Goal: Task Accomplishment & Management: Manage account settings

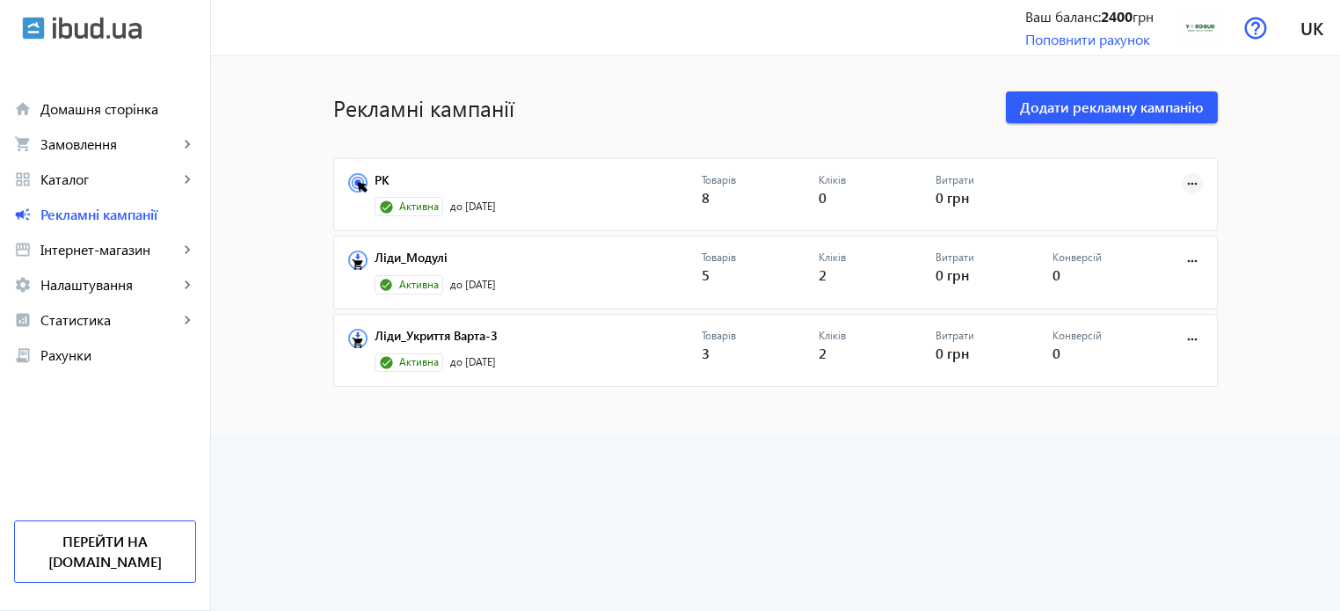
click at [1189, 179] on mat-icon "more_horiz" at bounding box center [1192, 183] width 19 height 19
click at [1153, 267] on span "Редагувати" at bounding box center [1137, 265] width 92 height 14
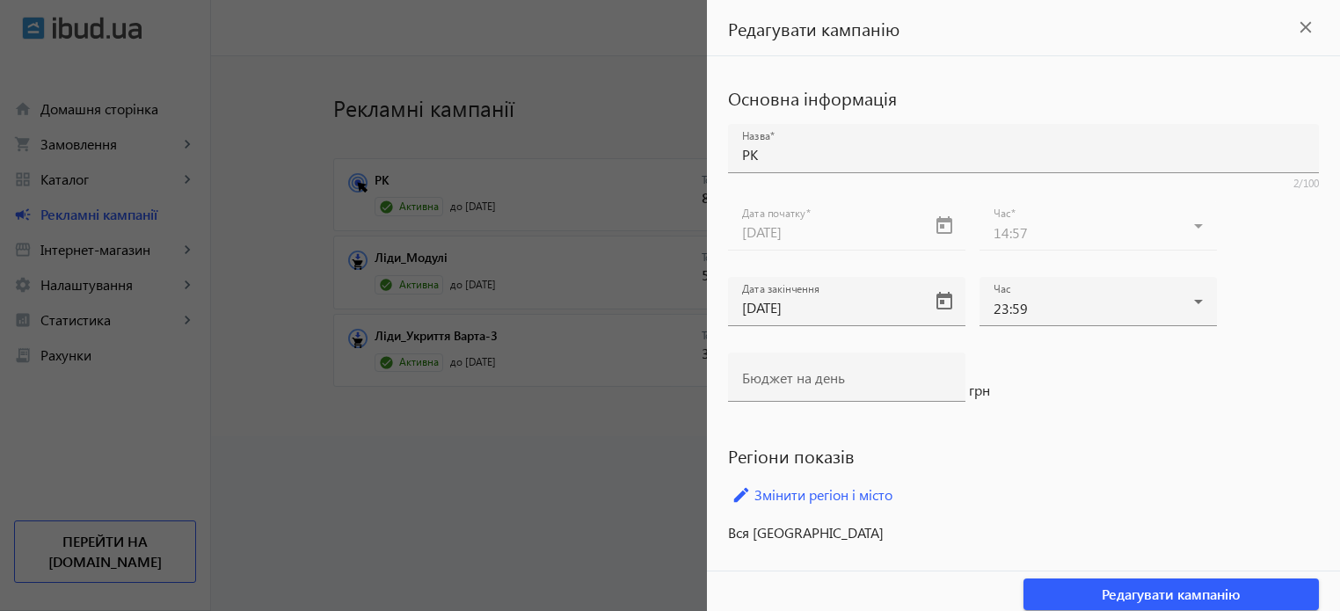
scroll to position [7, 0]
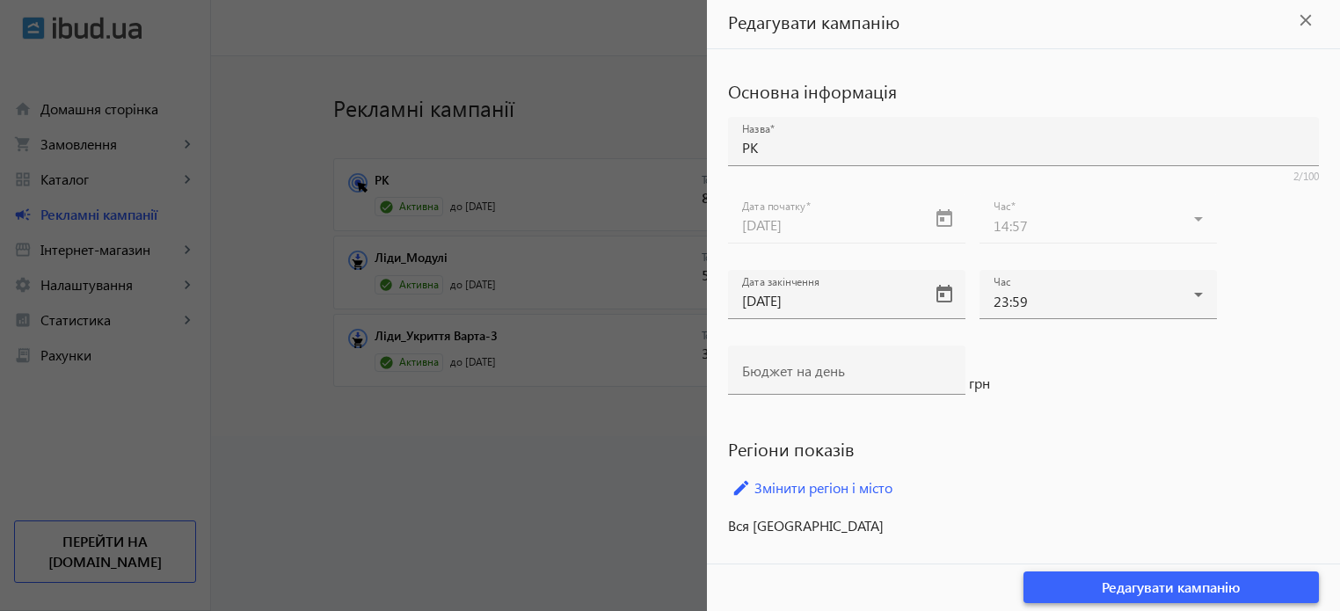
click at [1123, 582] on span "Редагувати кампанію" at bounding box center [1171, 587] width 139 height 19
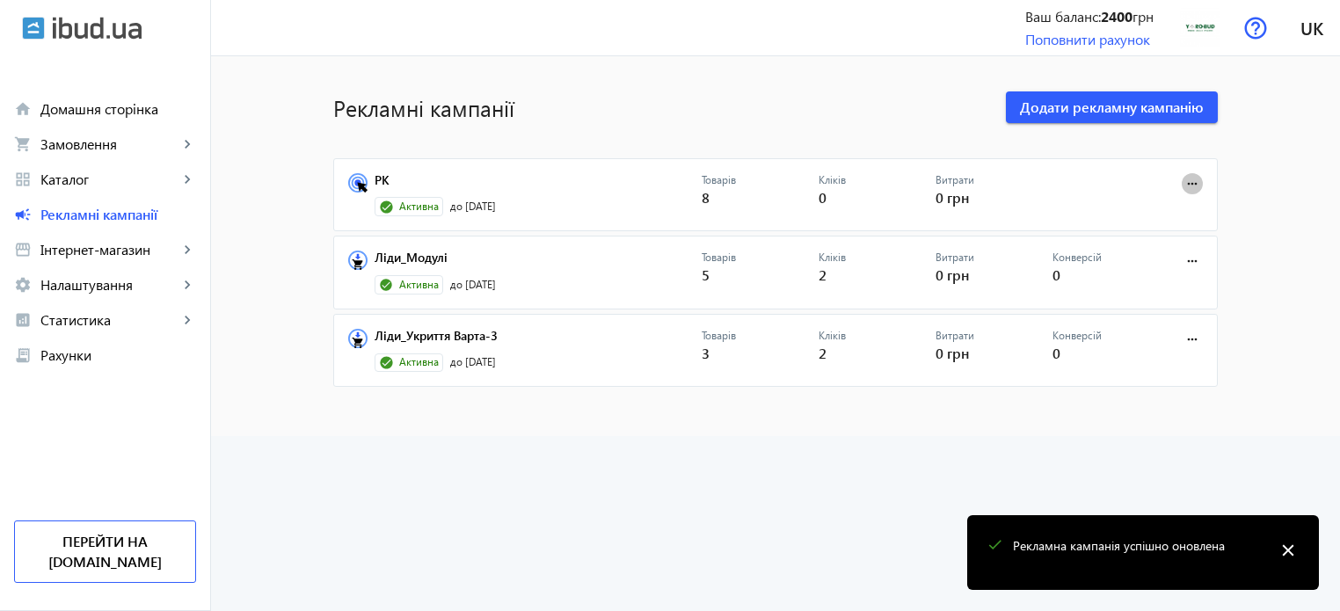
click at [1183, 183] on mat-icon "more_horiz" at bounding box center [1192, 183] width 19 height 19
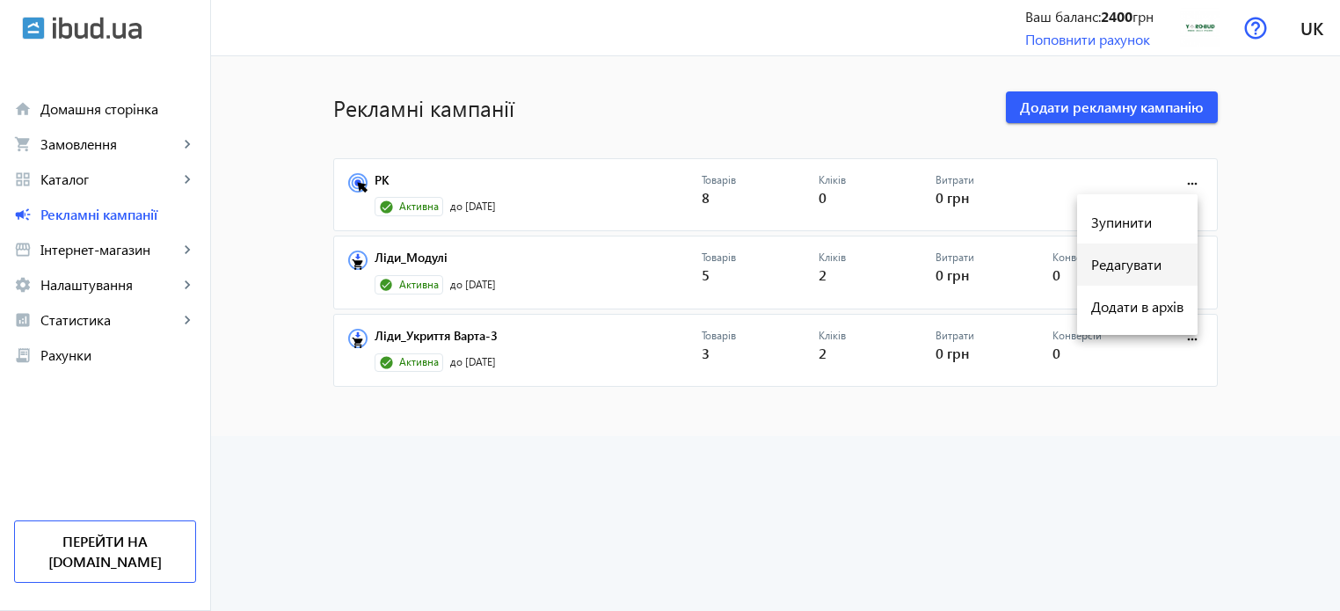
click at [1129, 270] on span "Редагувати" at bounding box center [1137, 265] width 92 height 14
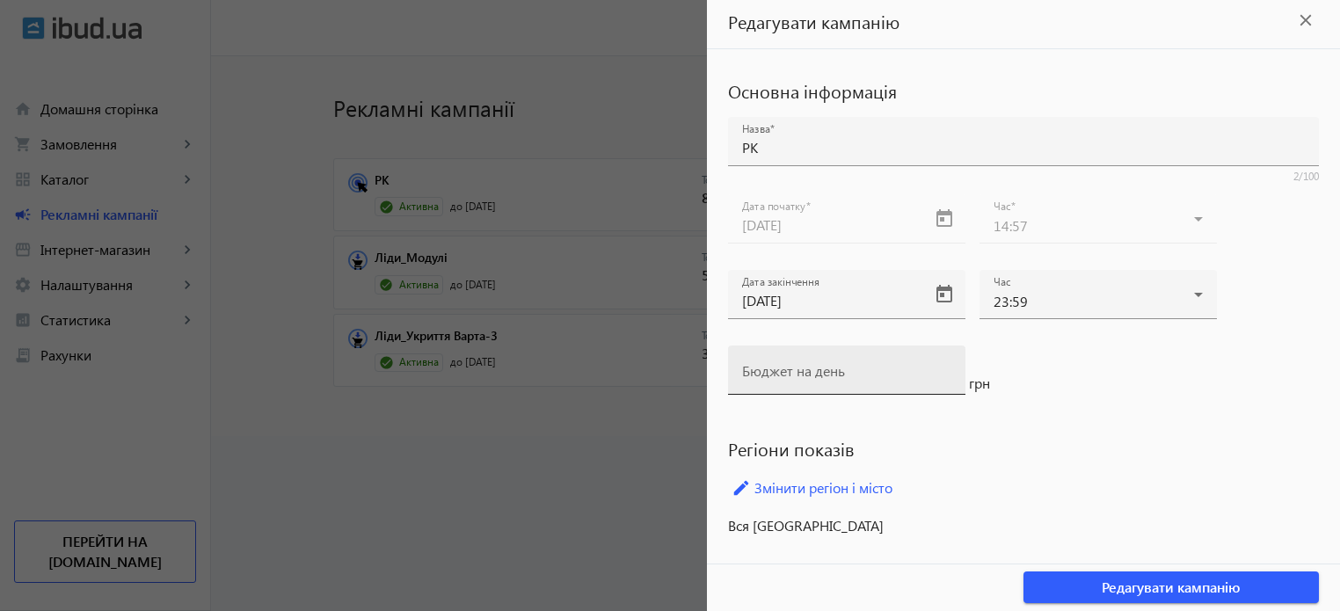
click at [864, 362] on div "Бюджет на день" at bounding box center [846, 370] width 209 height 49
click at [1125, 359] on div "Бюджет на день грн" at bounding box center [1023, 384] width 591 height 76
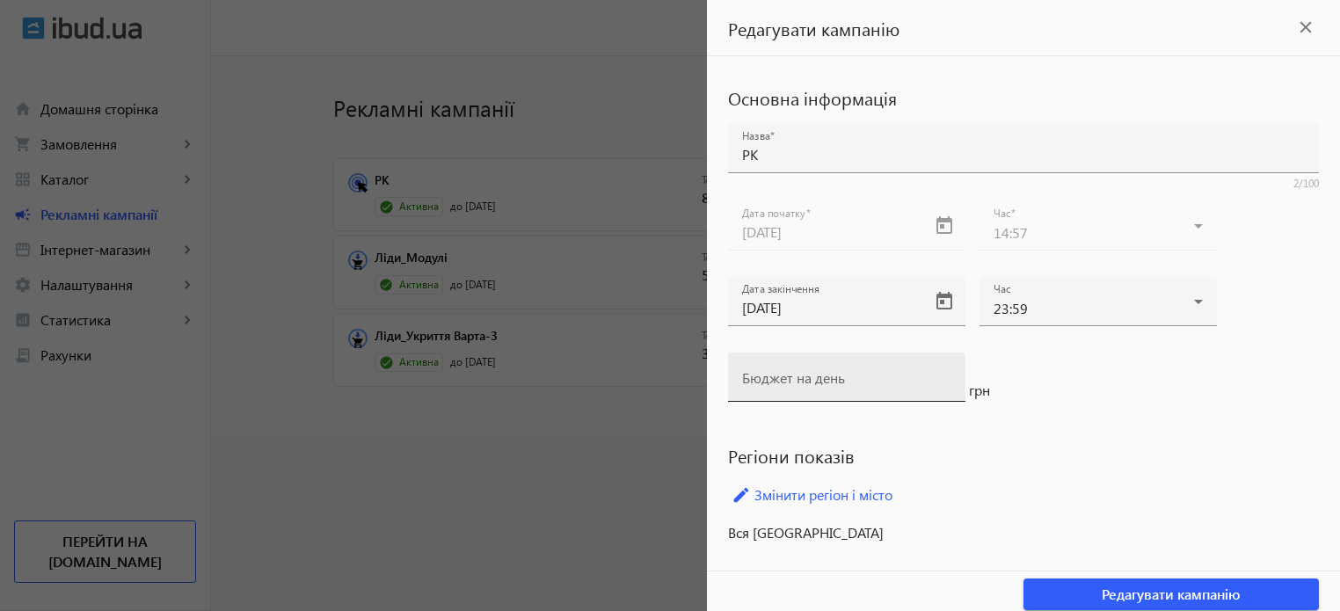
click at [845, 385] on mat-label "Бюджет на день" at bounding box center [793, 377] width 103 height 18
click at [845, 385] on input "Бюджет на день" at bounding box center [846, 383] width 209 height 18
type input "100"
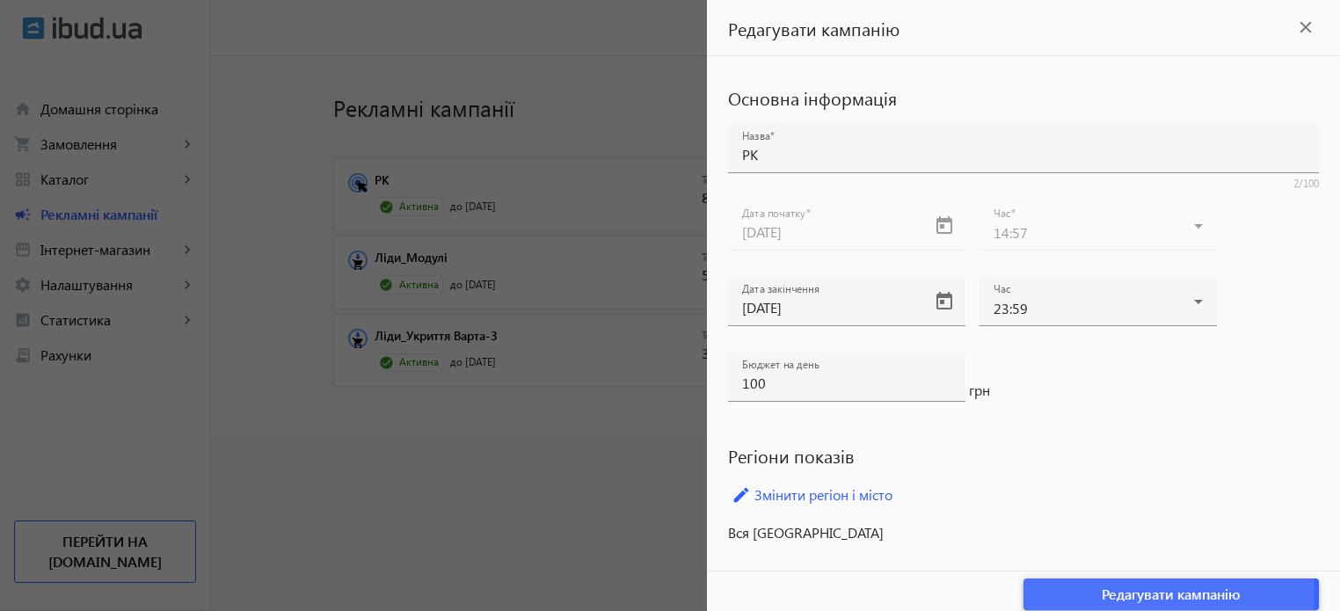
click at [1125, 593] on span "Редагувати кампанію" at bounding box center [1171, 594] width 139 height 19
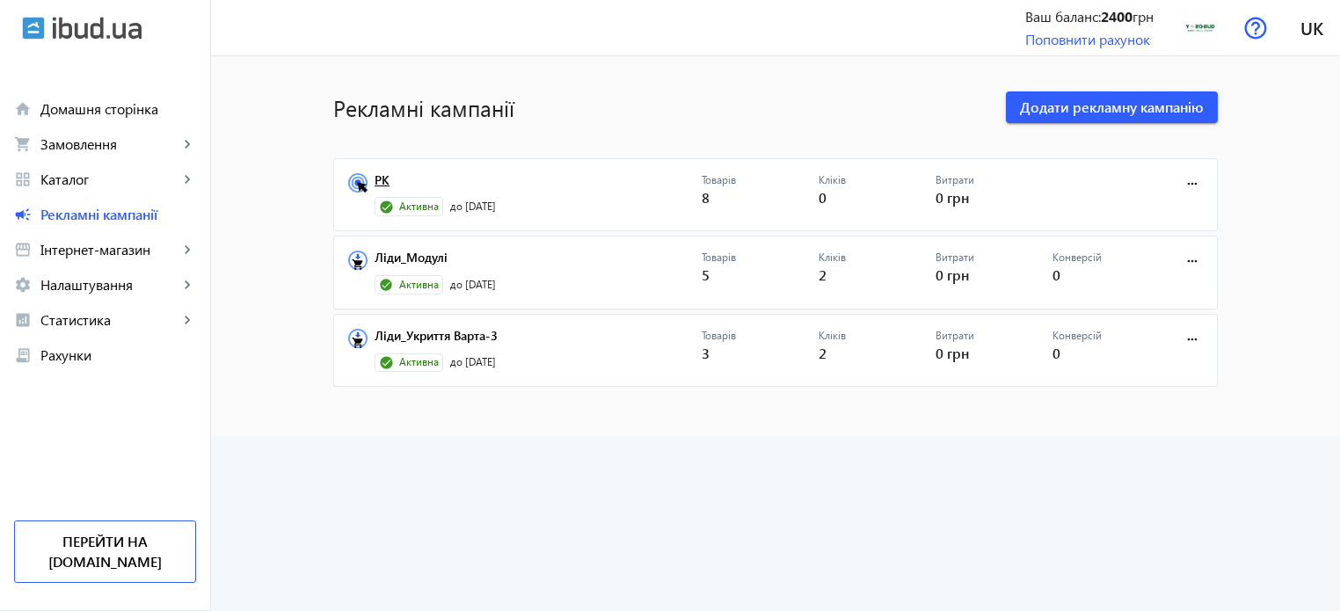
click at [381, 180] on link "РК" at bounding box center [538, 185] width 327 height 25
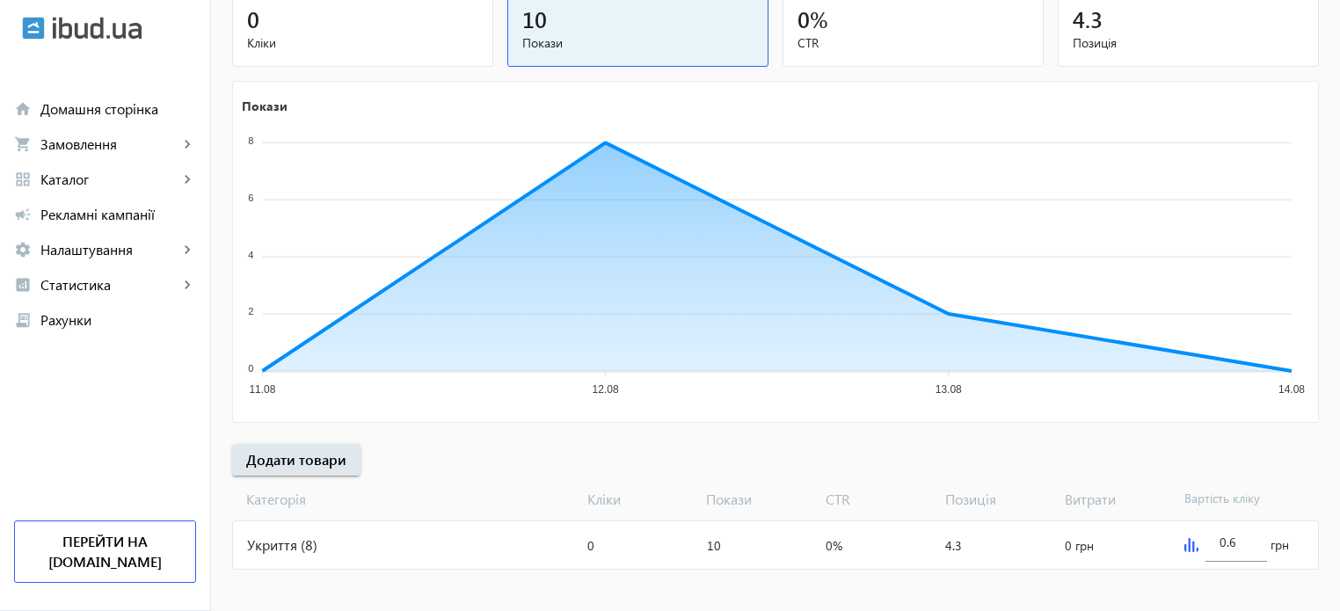
scroll to position [238, 0]
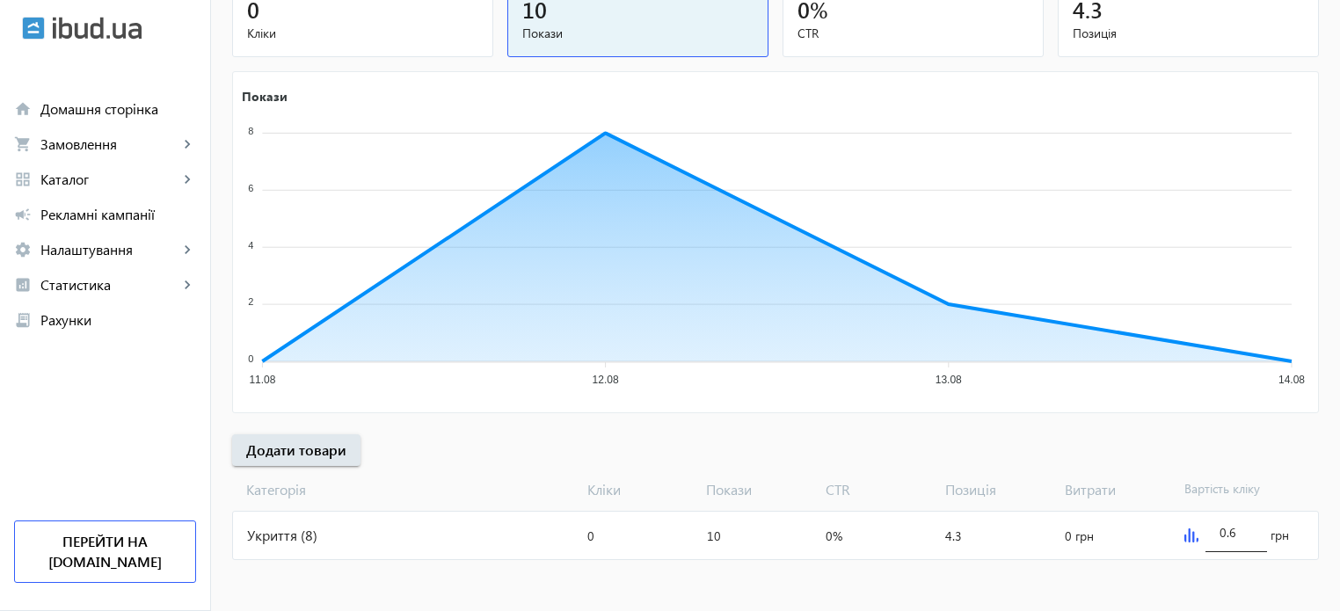
click at [1222, 538] on input "0.6" at bounding box center [1235, 532] width 33 height 17
drag, startPoint x: 1234, startPoint y: 530, endPoint x: 1220, endPoint y: 529, distance: 14.1
click at [1220, 529] on input "0.6" at bounding box center [1235, 532] width 33 height 17
click at [1234, 534] on input "0.6" at bounding box center [1235, 532] width 33 height 17
drag, startPoint x: 1234, startPoint y: 534, endPoint x: 1217, endPoint y: 536, distance: 16.9
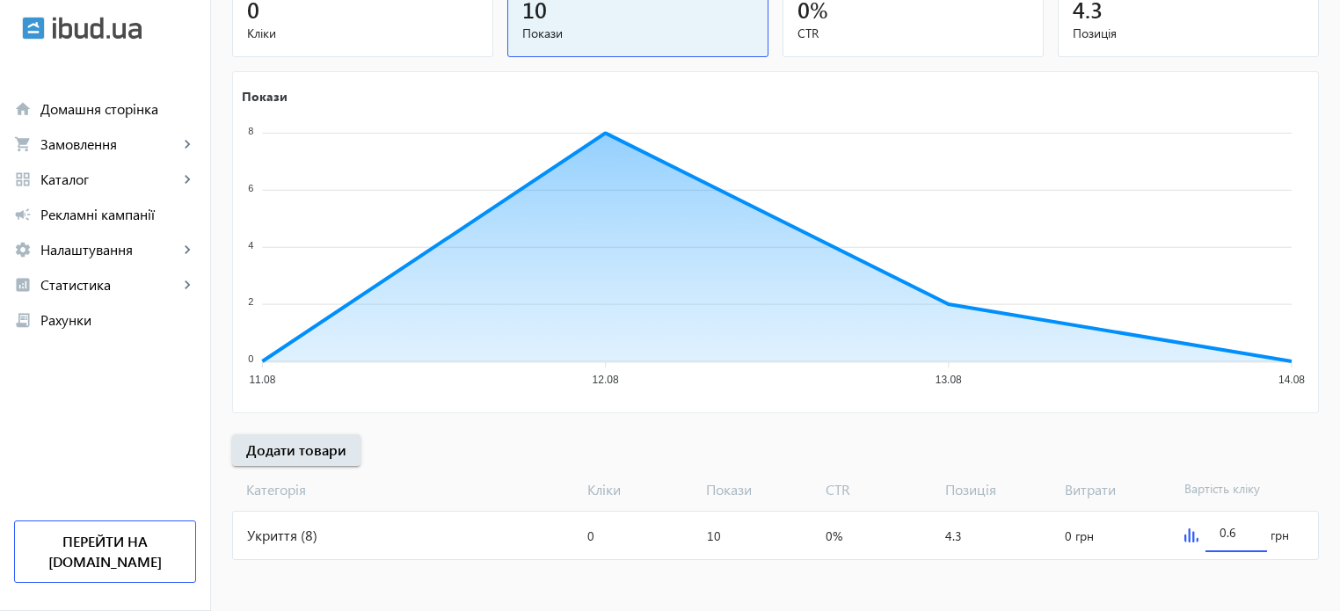
click at [1217, 536] on div "0.6" at bounding box center [1236, 527] width 62 height 49
type input "1"
drag, startPoint x: 345, startPoint y: 582, endPoint x: 360, endPoint y: 581, distance: 15.9
click at [355, 582] on mat-sidenav-content "arrow_back Рекламні кампанії РК Зупинити Період: з [DATE] 14:57 до [DATE] 23:59…" at bounding box center [775, 215] width 1129 height 795
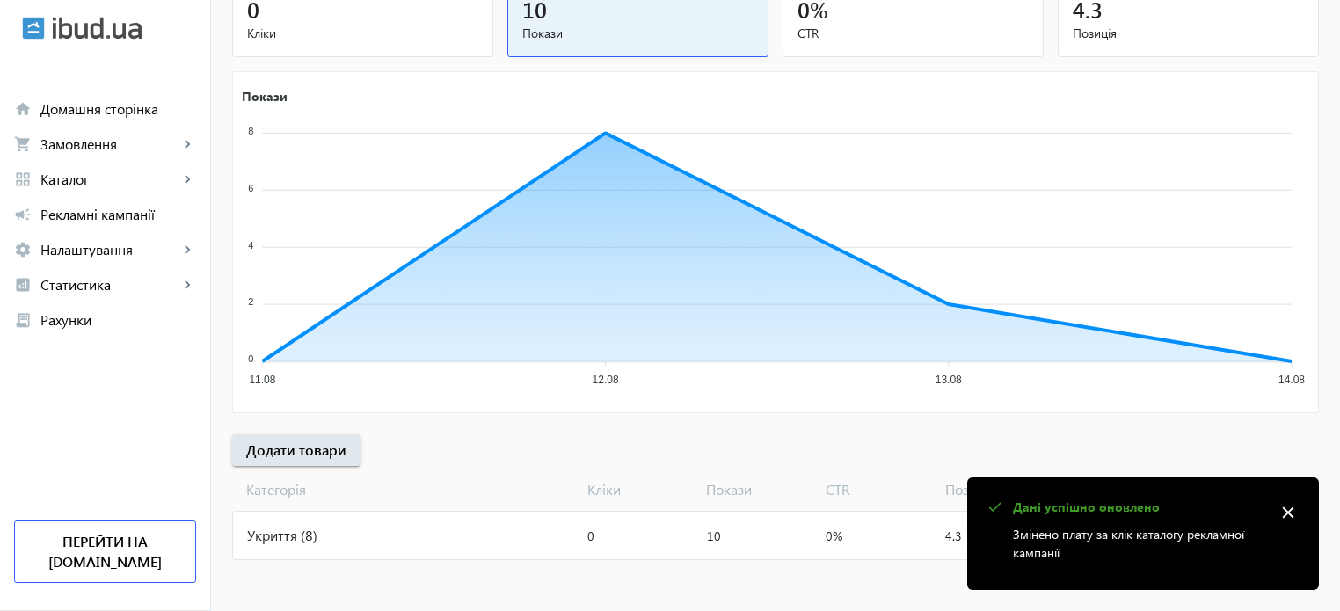
click at [1293, 500] on mat-icon "close" at bounding box center [1288, 512] width 26 height 26
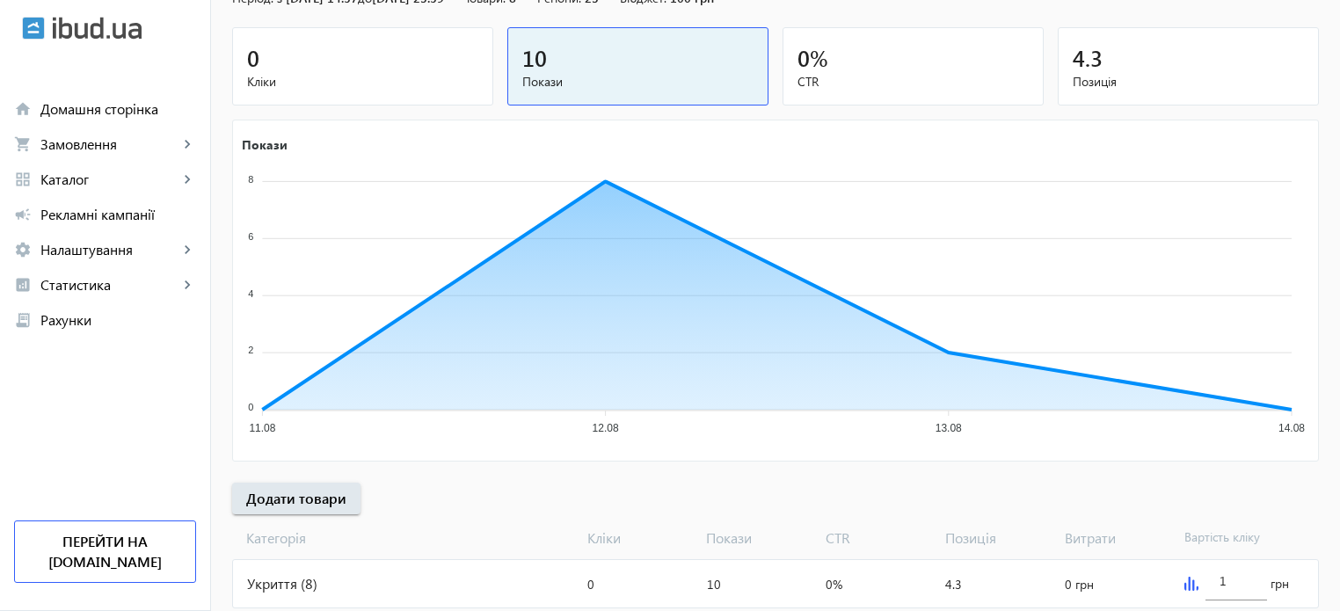
scroll to position [0, 0]
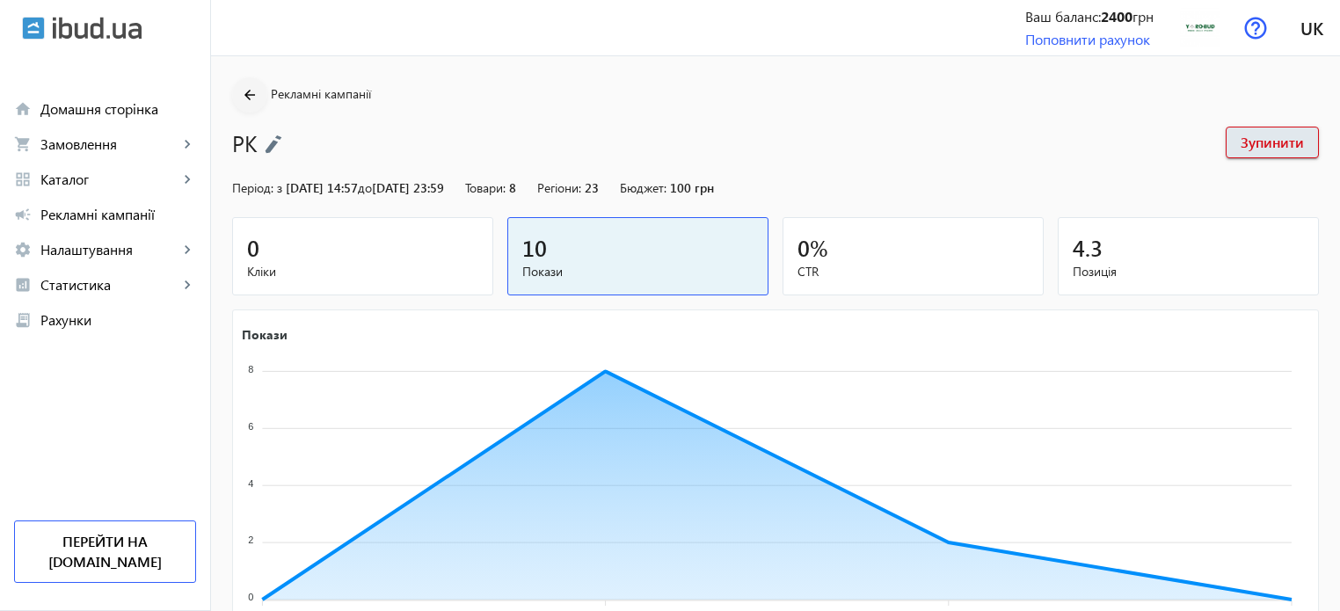
click at [239, 91] on mat-icon "arrow_back" at bounding box center [250, 95] width 22 height 22
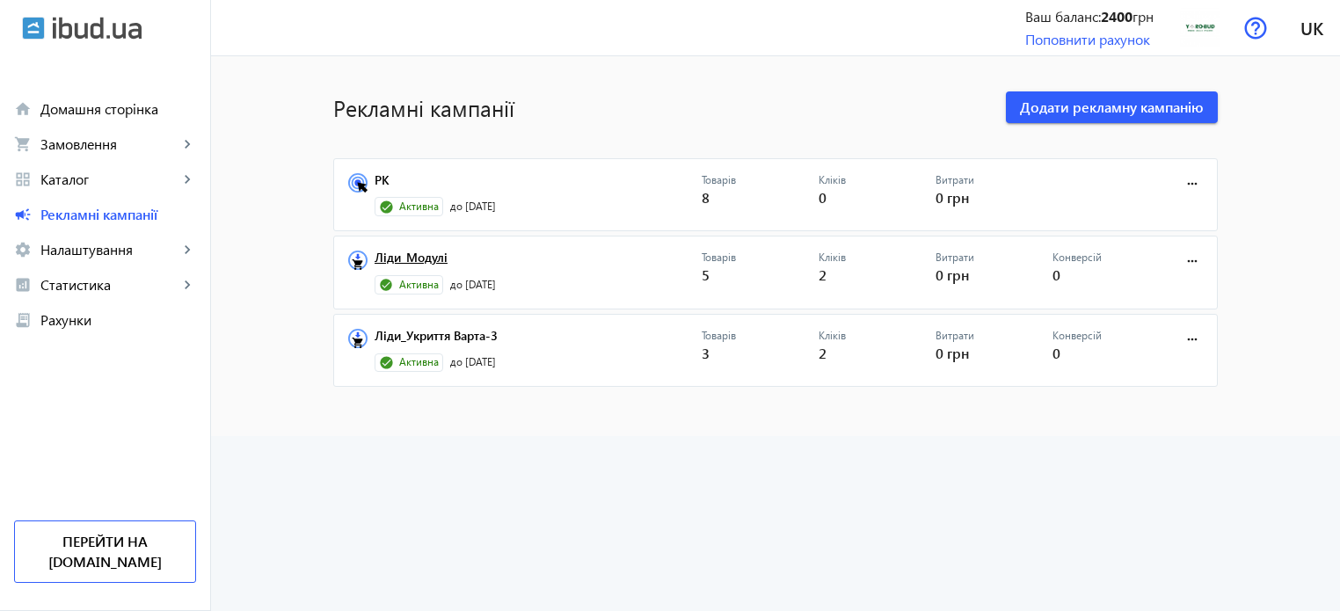
click at [417, 251] on link "Ліди_Модулі" at bounding box center [538, 263] width 327 height 25
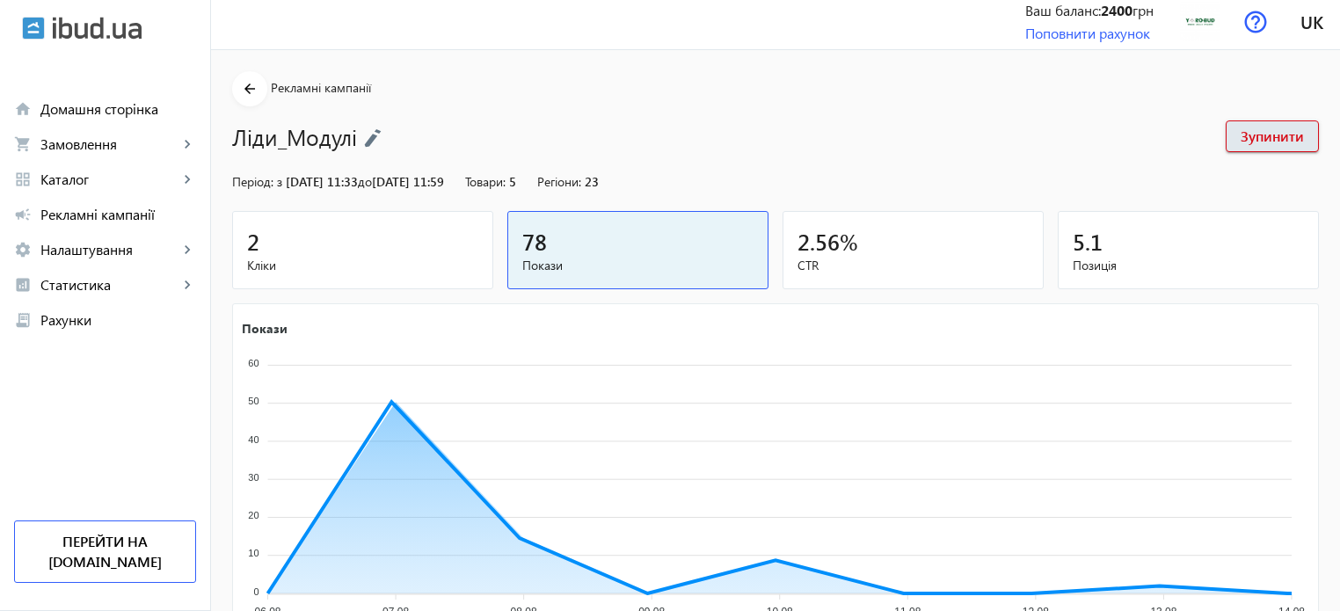
scroll to position [238, 0]
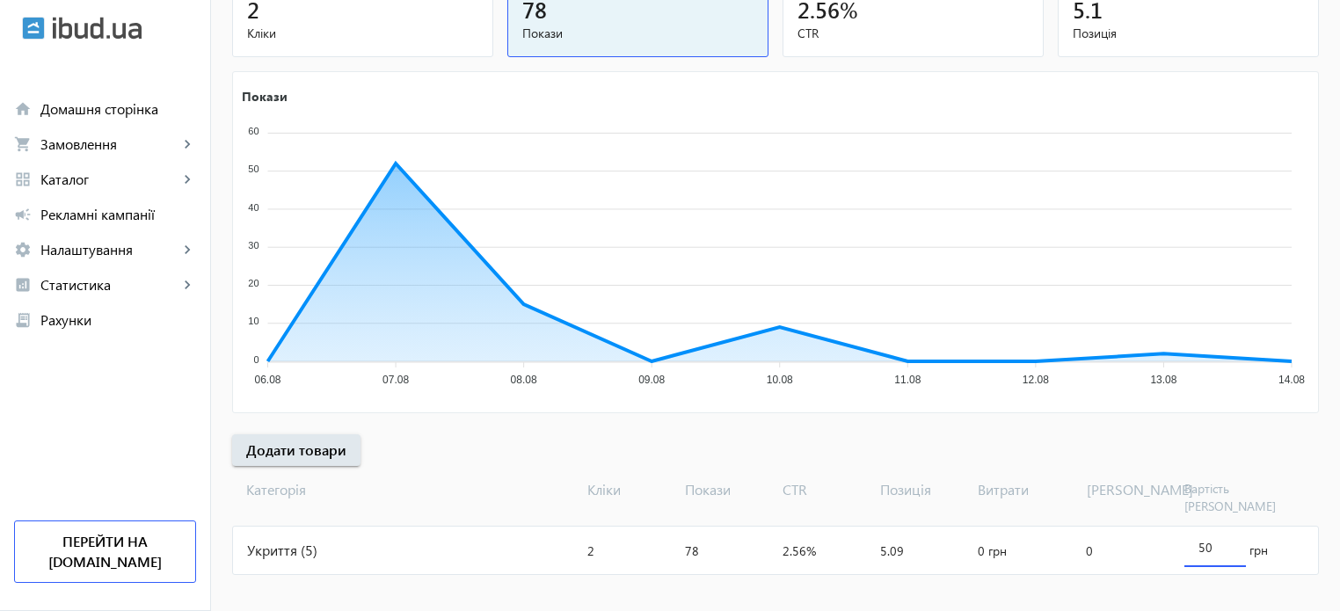
drag, startPoint x: 1214, startPoint y: 531, endPoint x: 1187, endPoint y: 531, distance: 27.3
click at [1187, 531] on div "50" at bounding box center [1215, 542] width 62 height 49
click at [1228, 539] on input "70" at bounding box center [1214, 547] width 33 height 17
type input "70"
click at [368, 571] on mat-sidenav-content "arrow_back Рекламні кампанії [PERSON_NAME] Період: з [DATE] 11:33 до [DATE] 11:…" at bounding box center [775, 223] width 1129 height 810
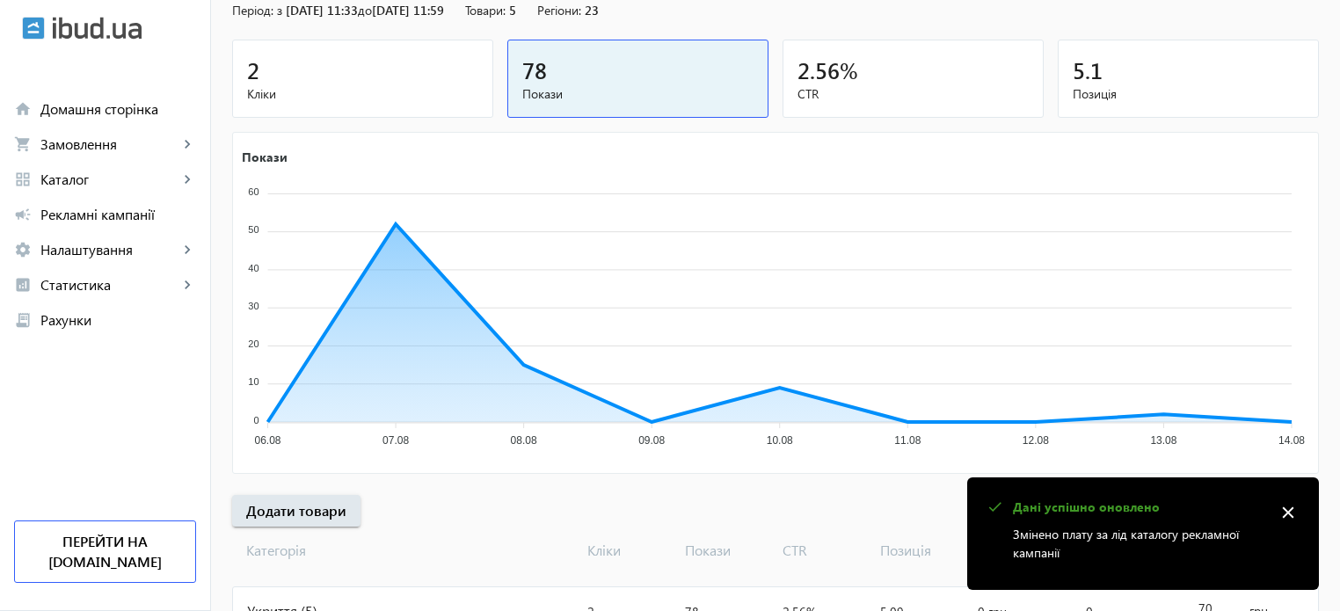
scroll to position [0, 0]
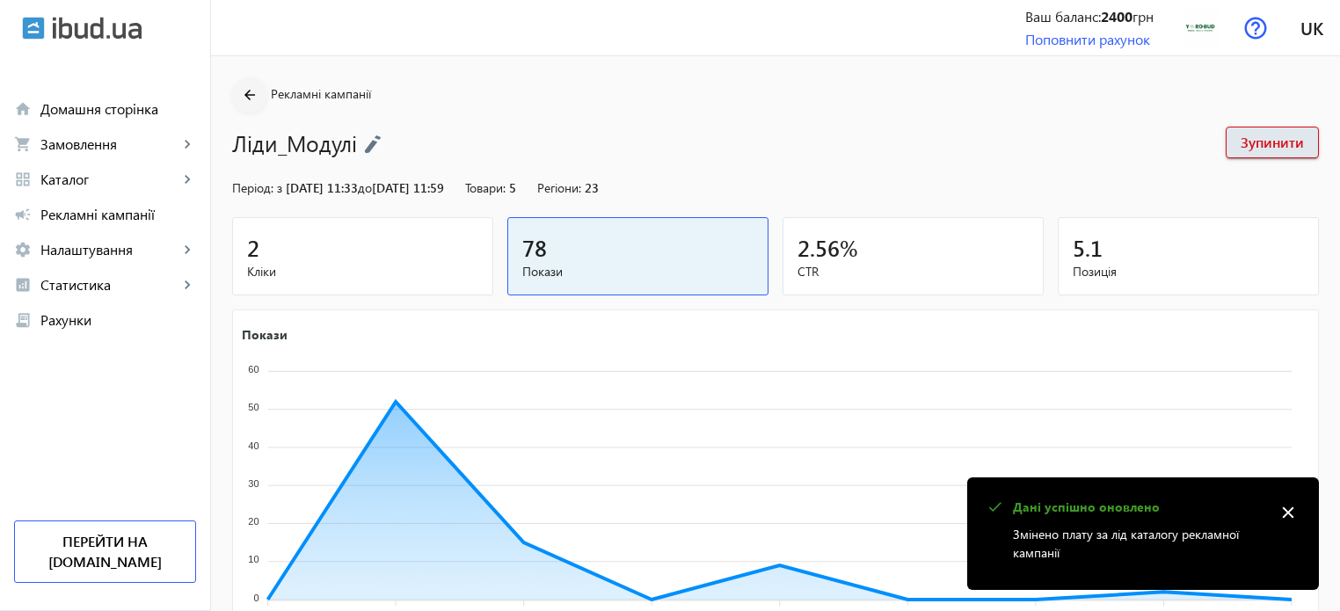
click at [253, 84] on span at bounding box center [249, 95] width 35 height 42
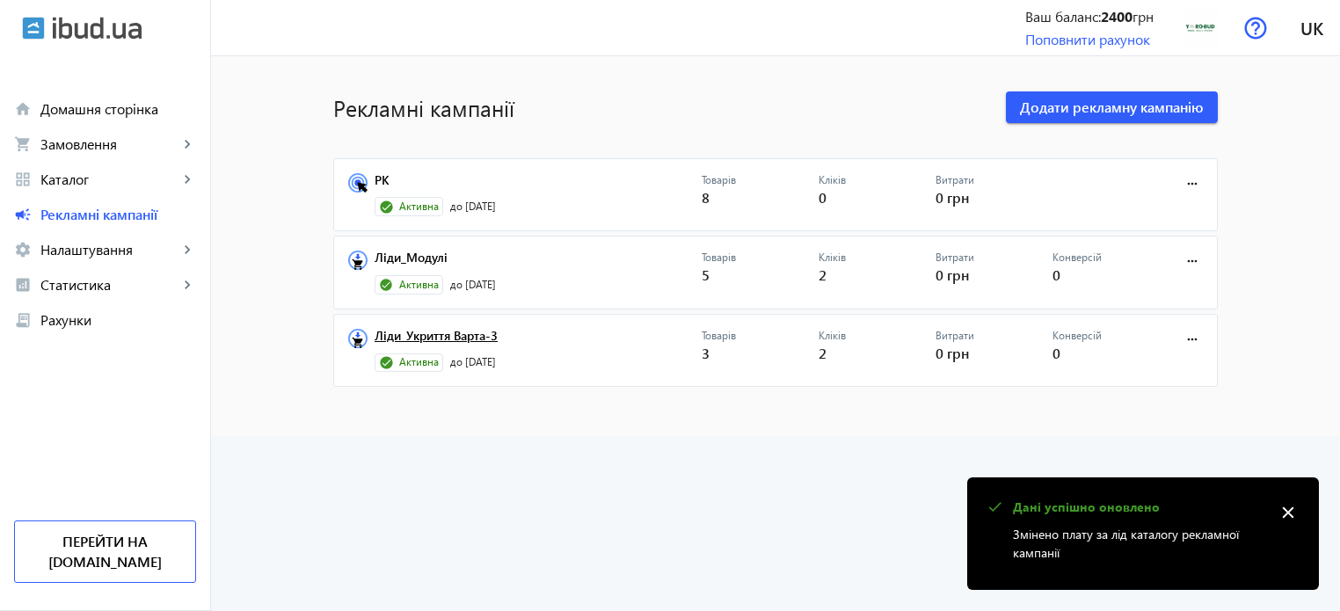
click at [461, 333] on link "Ліди_Укриття Варта-3" at bounding box center [538, 341] width 327 height 25
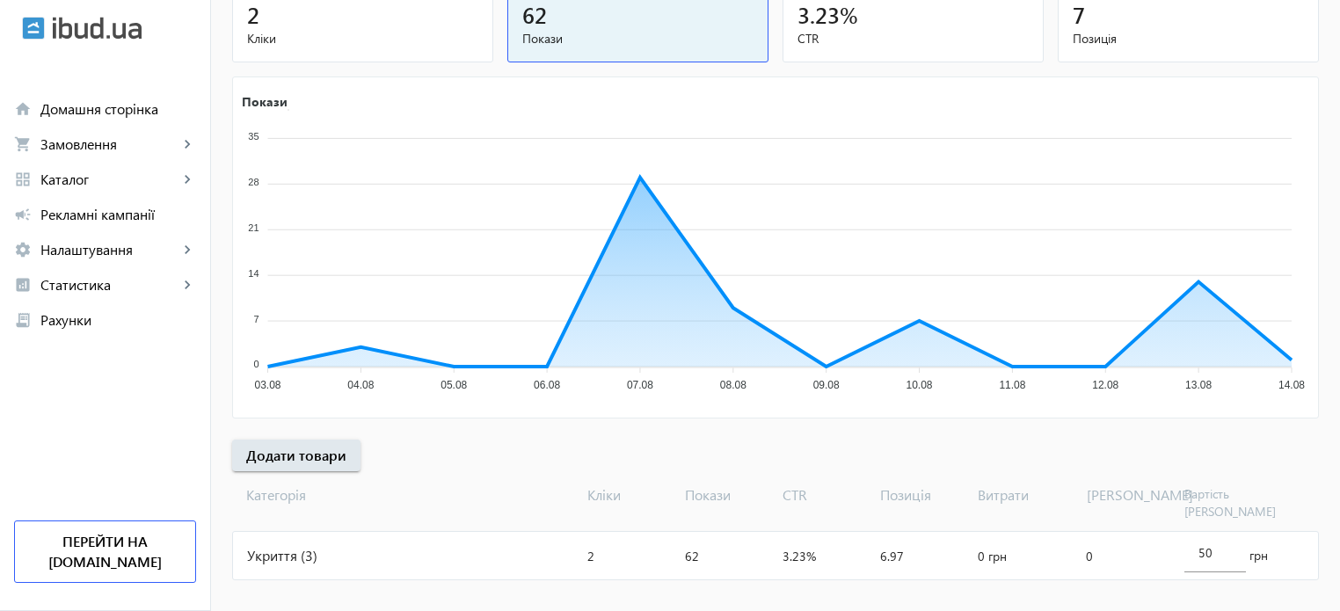
scroll to position [238, 0]
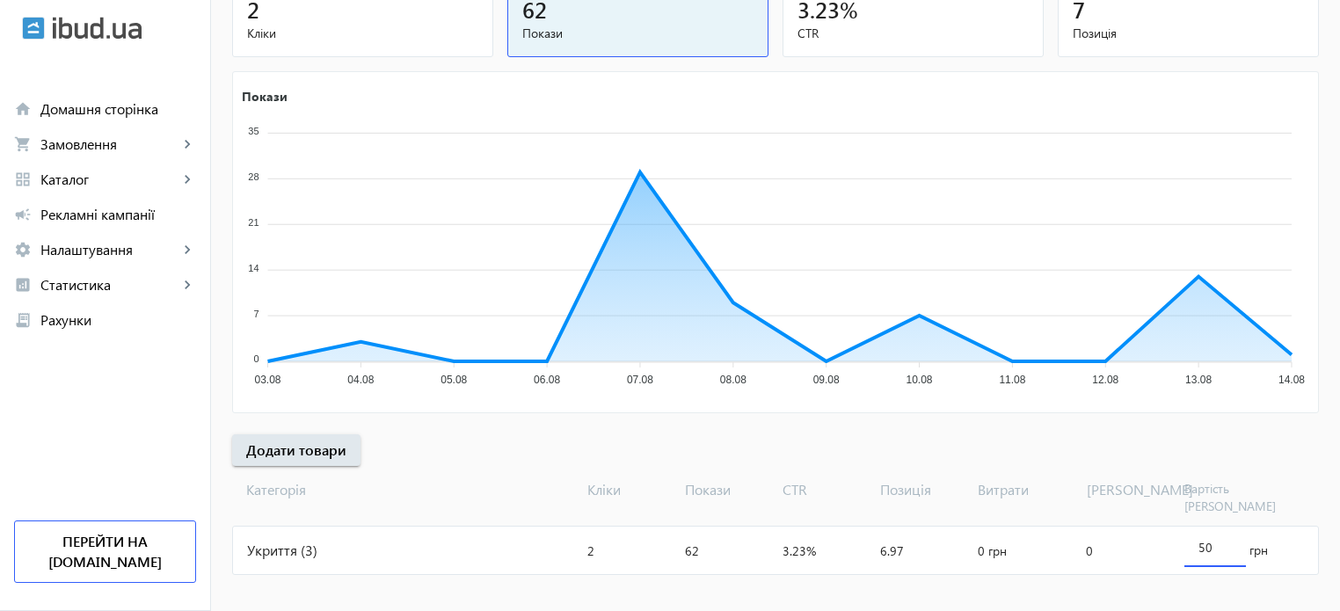
drag, startPoint x: 1220, startPoint y: 527, endPoint x: 1167, endPoint y: 530, distance: 53.7
click at [1168, 530] on mat-card "Укриття (3) Кліки: 2 Покази: 62 CTR: 3.23% Позиція: 6.97 Витрати: 0 грн [PERSON…" at bounding box center [775, 550] width 1087 height 49
type input "90"
click at [395, 584] on mat-sidenav-content "arrow_back Рекламні кампанії Ліди_Укриття Варта-3 Зупинити Період: з [DATE] 15:…" at bounding box center [775, 223] width 1129 height 810
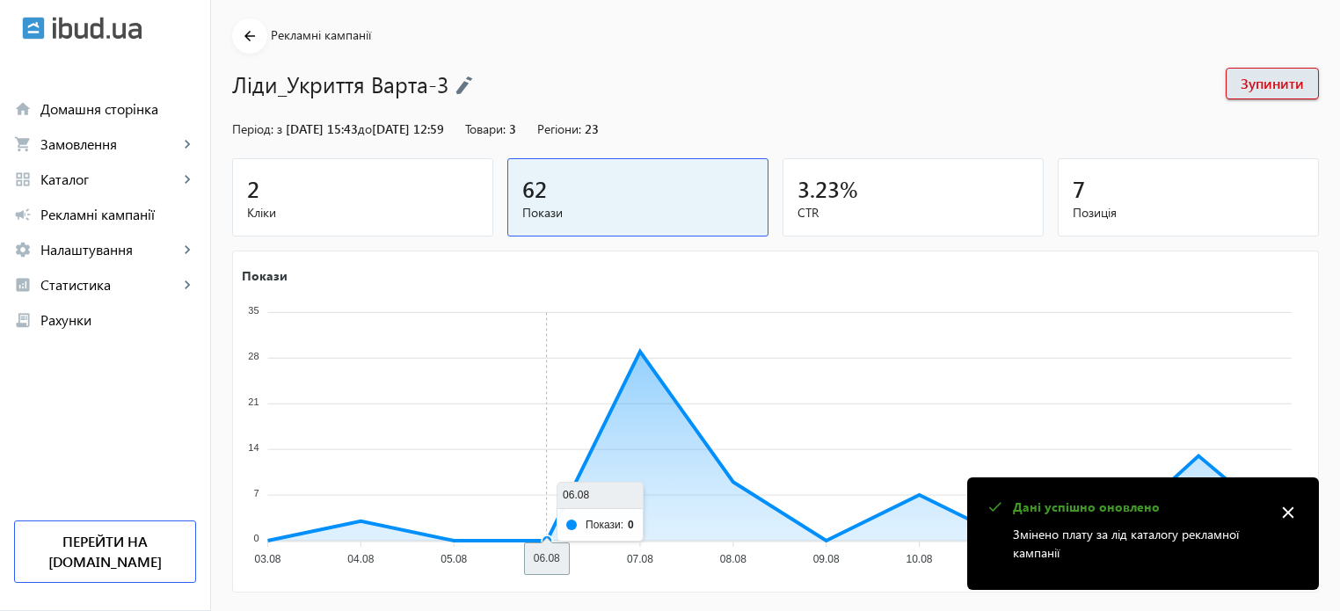
scroll to position [0, 0]
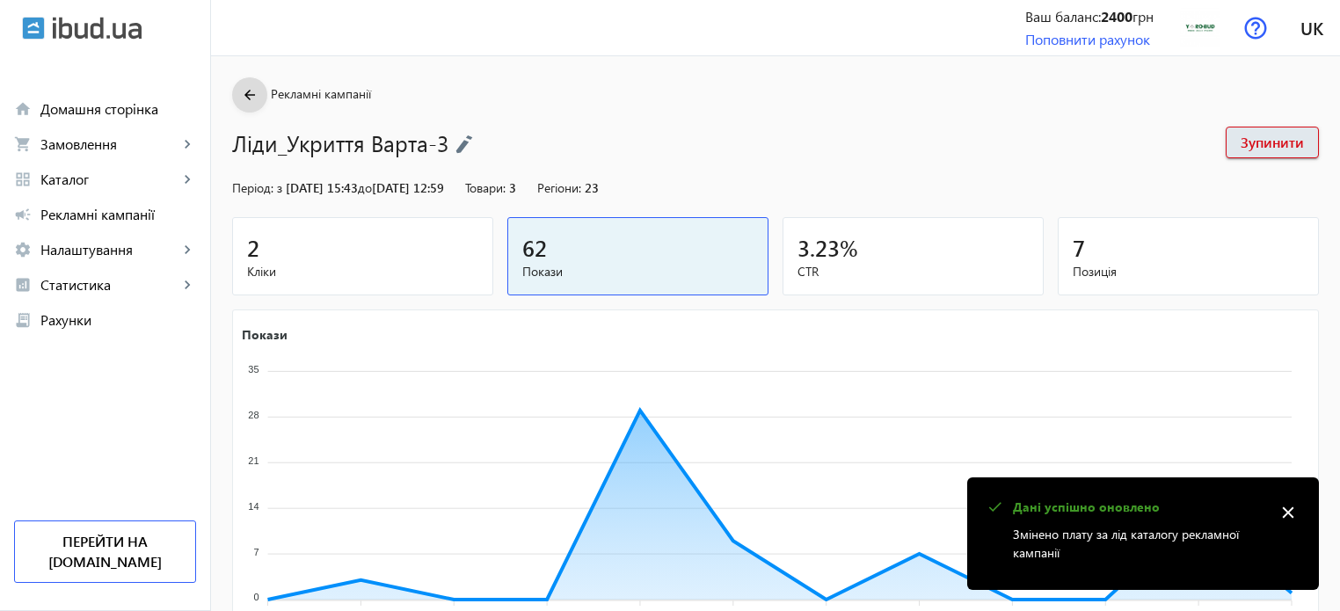
click at [243, 87] on mat-icon "arrow_back" at bounding box center [250, 95] width 22 height 22
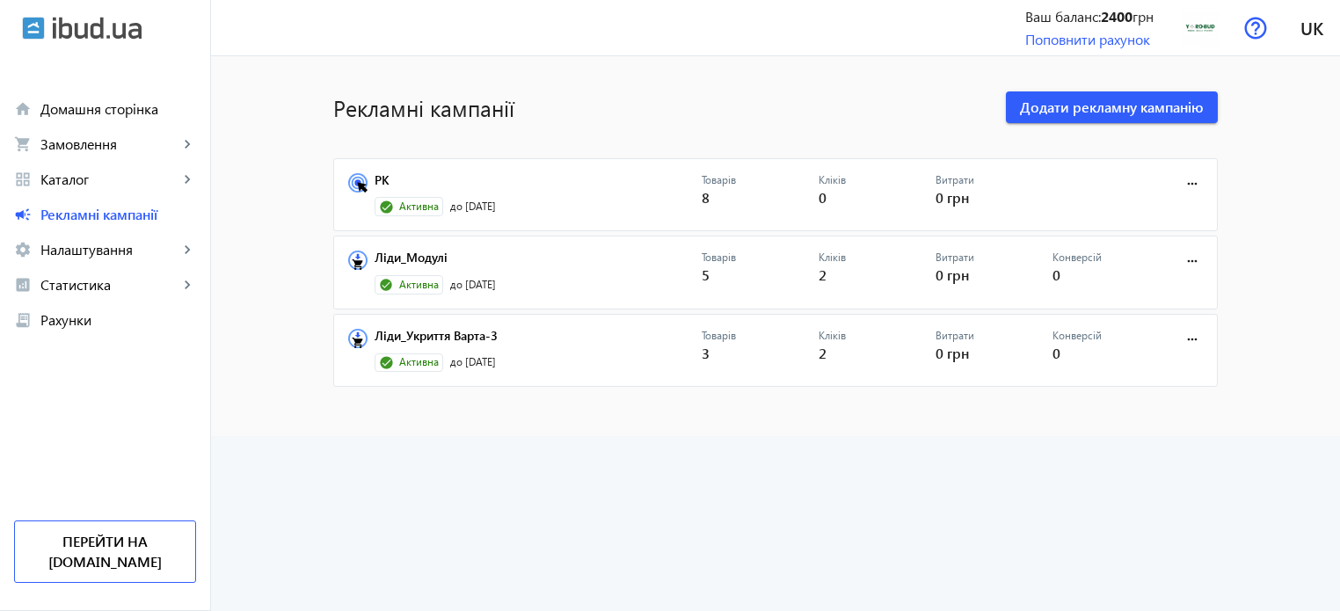
click at [784, 505] on advertising-list "Рекламні кампанії Додати рекламну кампанію РК Активна до [DATE] Товарів 8 Клікі…" at bounding box center [775, 333] width 1129 height 555
click at [1174, 344] on span at bounding box center [1192, 339] width 42 height 42
click at [1139, 433] on button "Редагувати" at bounding box center [1137, 418] width 120 height 42
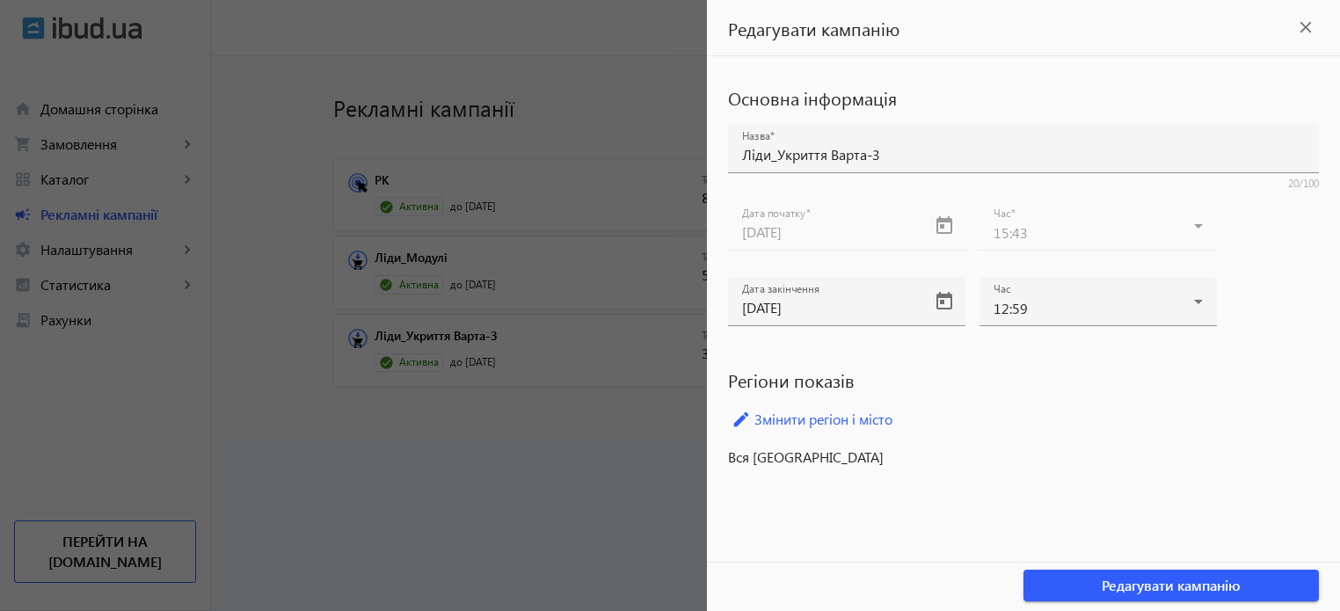
click at [506, 485] on div at bounding box center [670, 305] width 1340 height 611
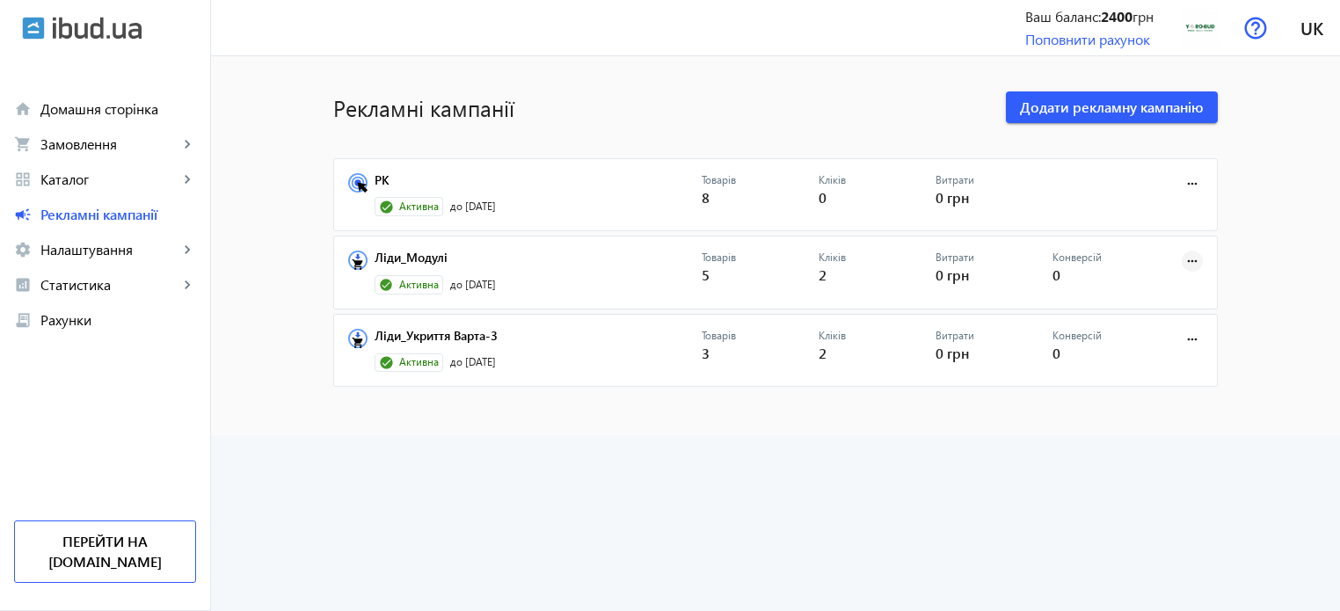
click at [1183, 259] on mat-icon "more_horiz" at bounding box center [1192, 260] width 19 height 19
click at [1121, 345] on span "Редагувати" at bounding box center [1137, 341] width 92 height 14
type input "Ліди_Модулі"
type input "[DATE]"
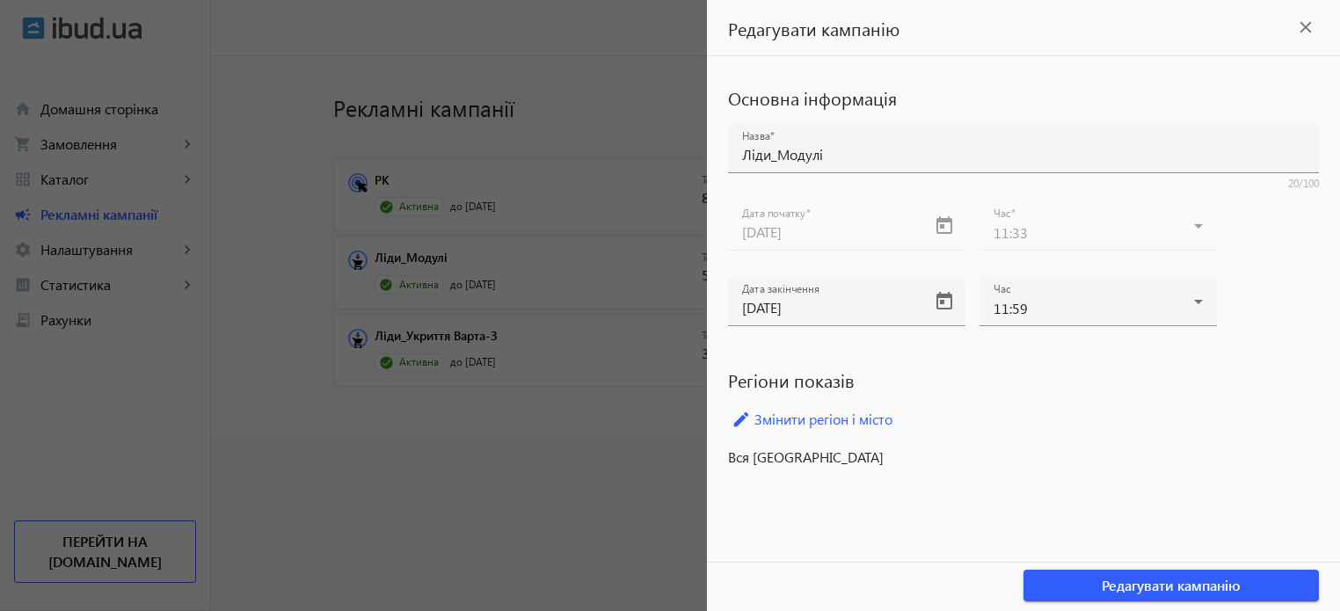
click at [560, 482] on div at bounding box center [670, 305] width 1340 height 611
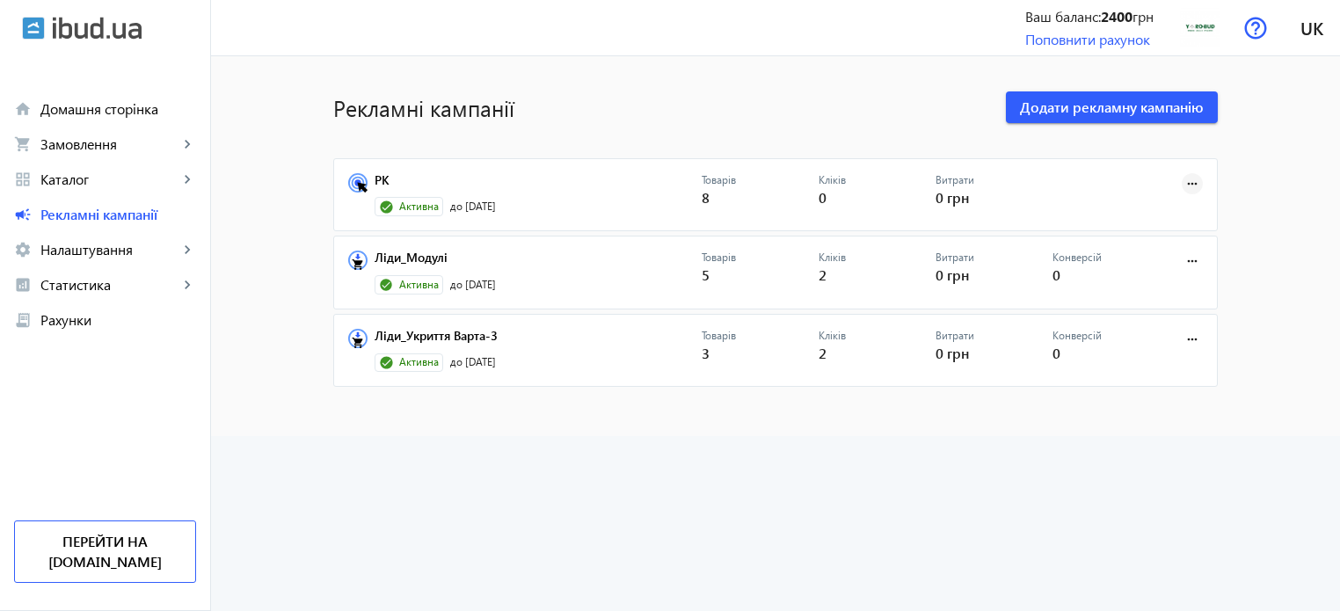
click at [1185, 183] on mat-icon "more_horiz" at bounding box center [1192, 183] width 19 height 19
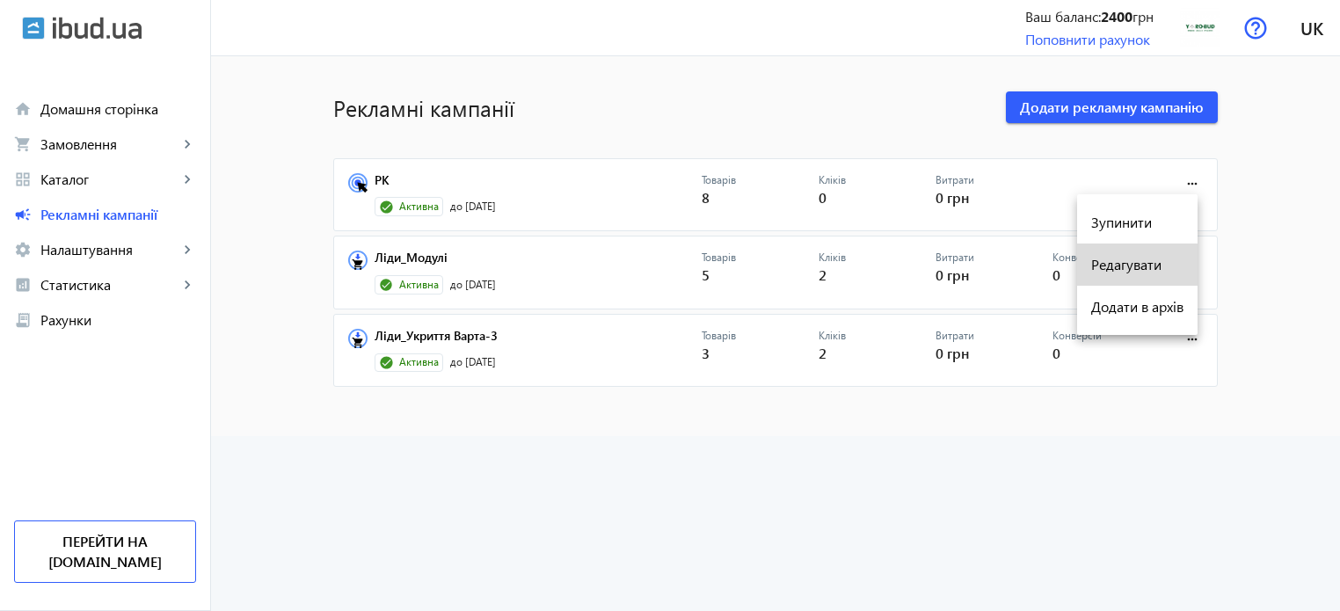
click at [1125, 269] on span "Редагувати" at bounding box center [1137, 265] width 92 height 14
type input "РК"
type input "[DATE]"
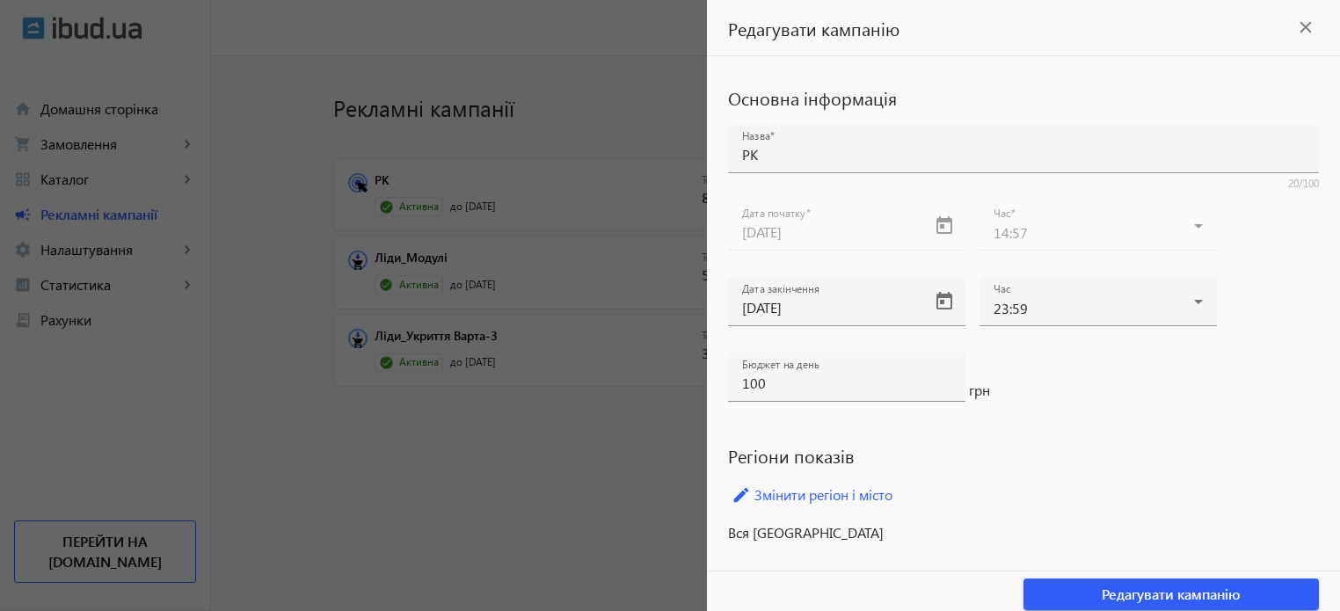
click at [598, 524] on div at bounding box center [670, 305] width 1340 height 611
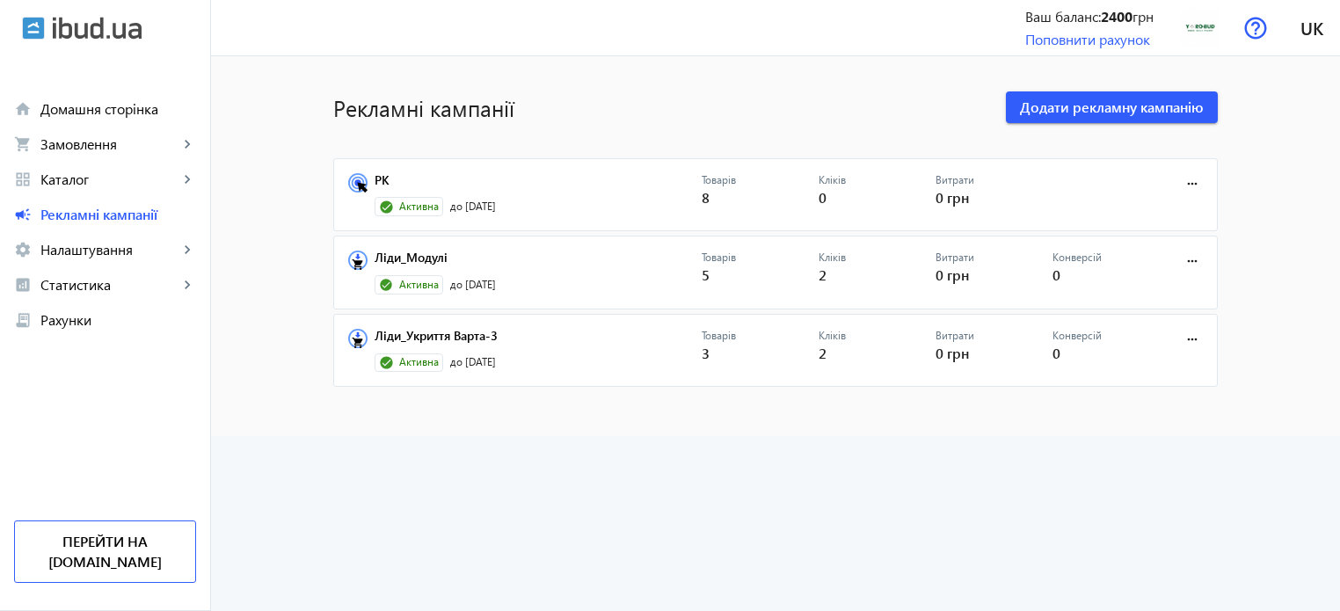
click at [883, 494] on advertising-list "Рекламні кампанії Додати рекламну кампанію РК Активна до [DATE] Товарів 8 Клікі…" at bounding box center [775, 333] width 1129 height 555
